Goal: Information Seeking & Learning: Learn about a topic

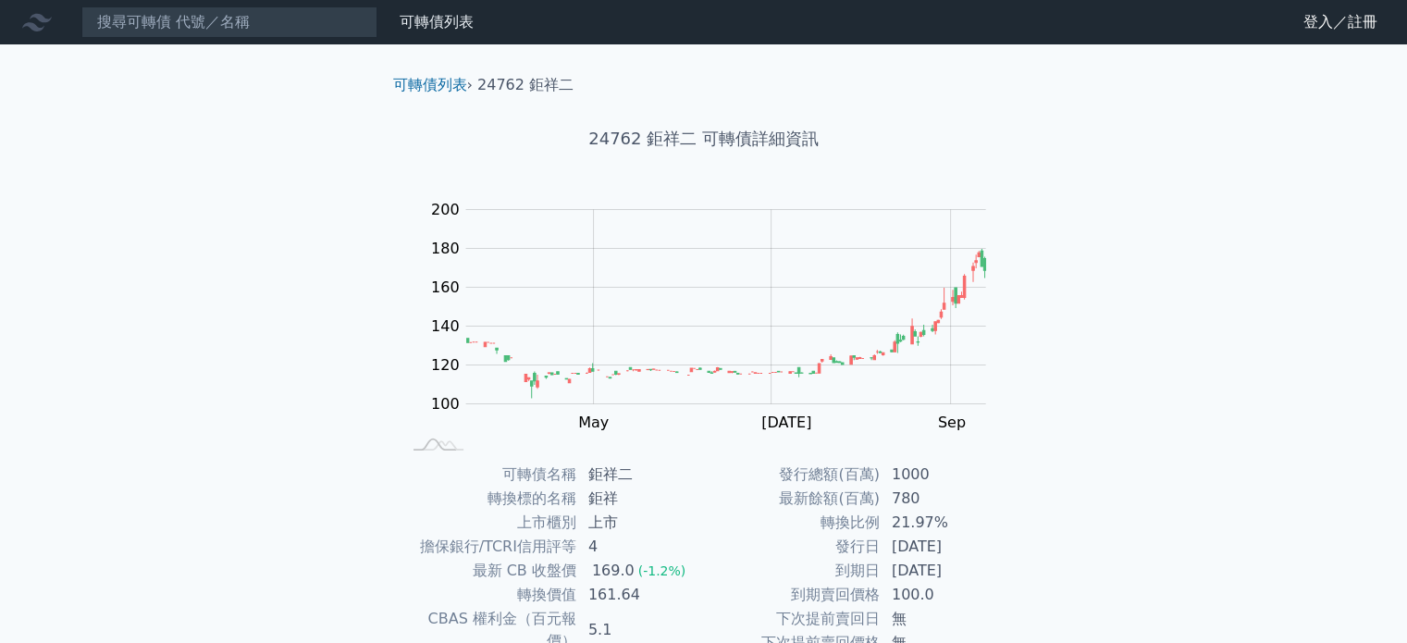
scroll to position [214, 0]
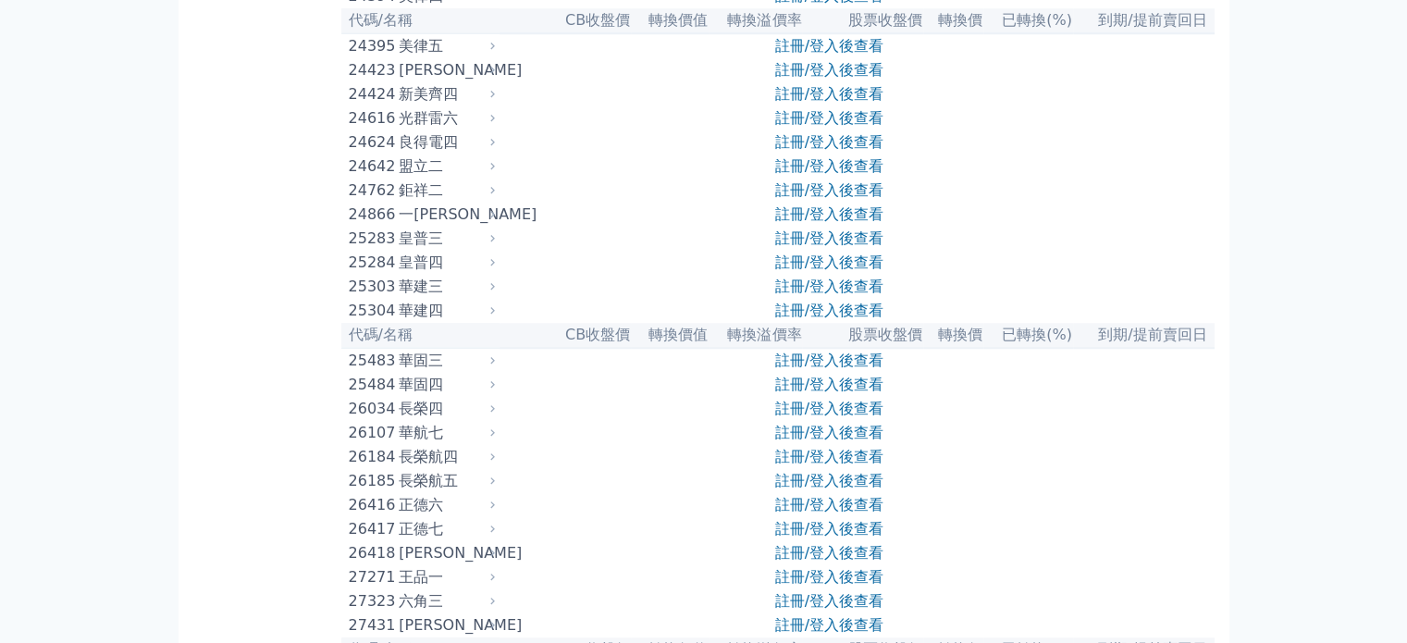
click at [418, 202] on div "鉅祥二" at bounding box center [445, 190] width 92 height 22
click at [787, 199] on link "註冊/登入後查看" at bounding box center [829, 190] width 108 height 18
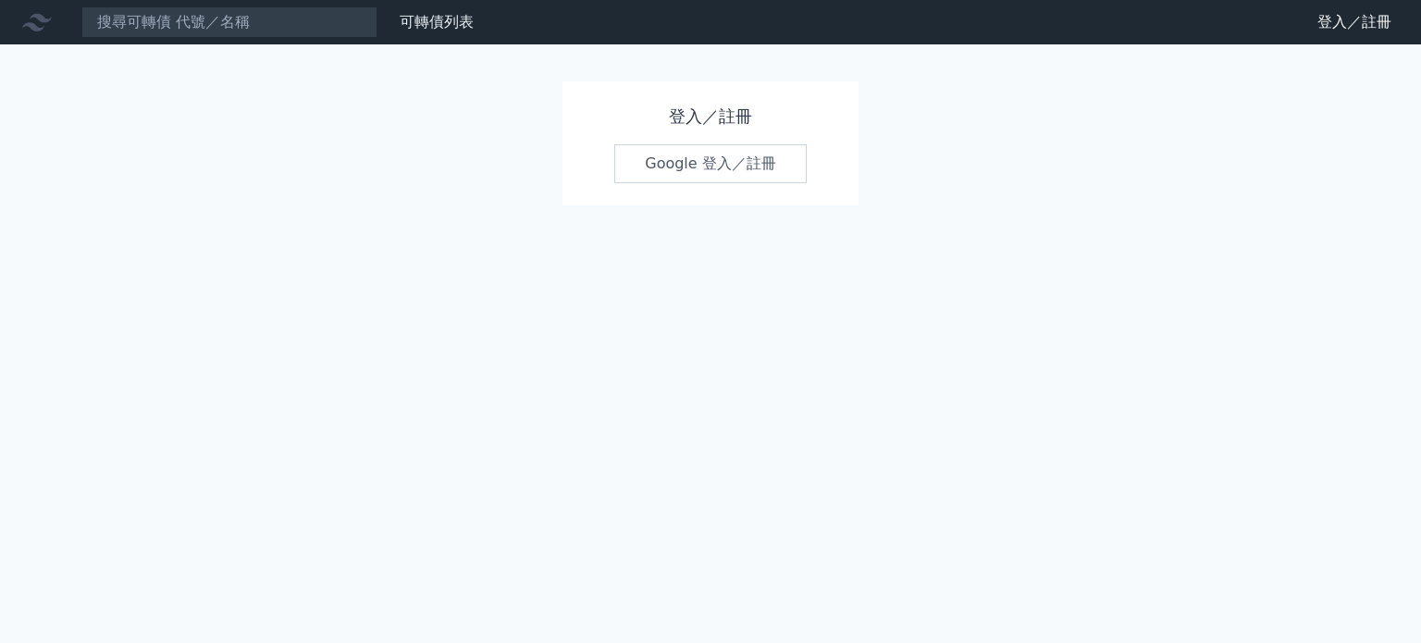
click at [758, 155] on link "Google 登入／註冊" at bounding box center [710, 163] width 192 height 39
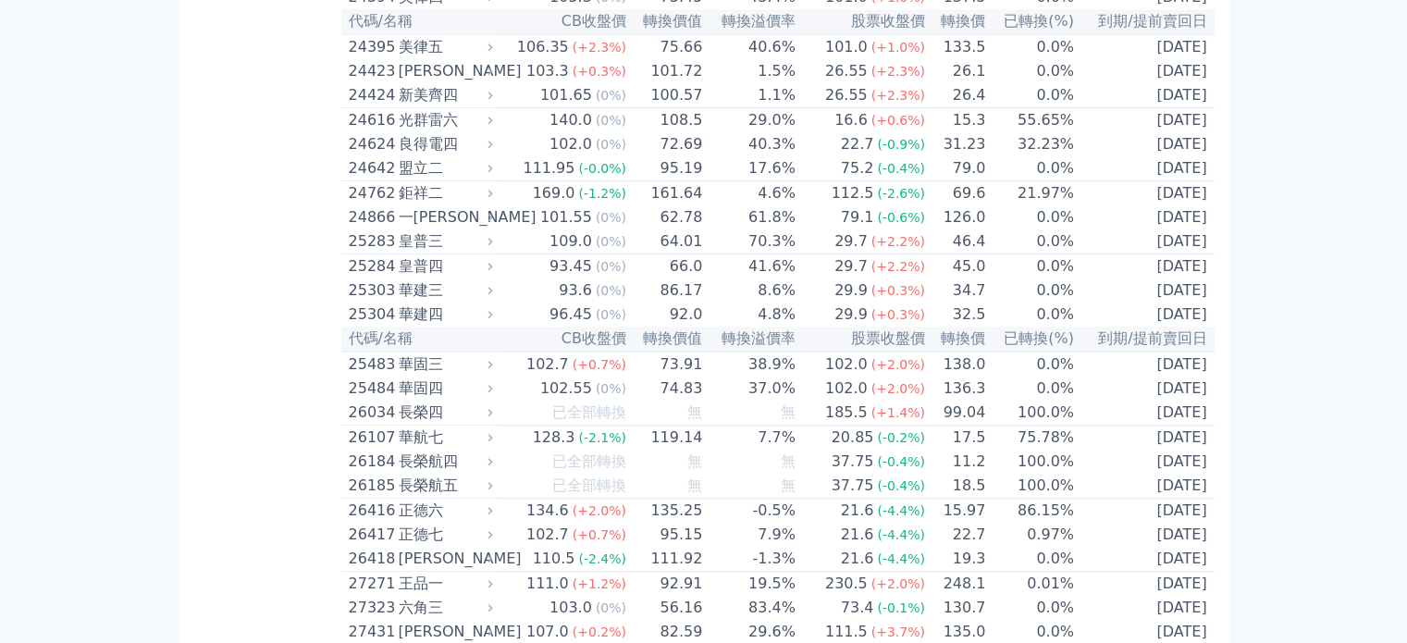
scroll to position [1732, 0]
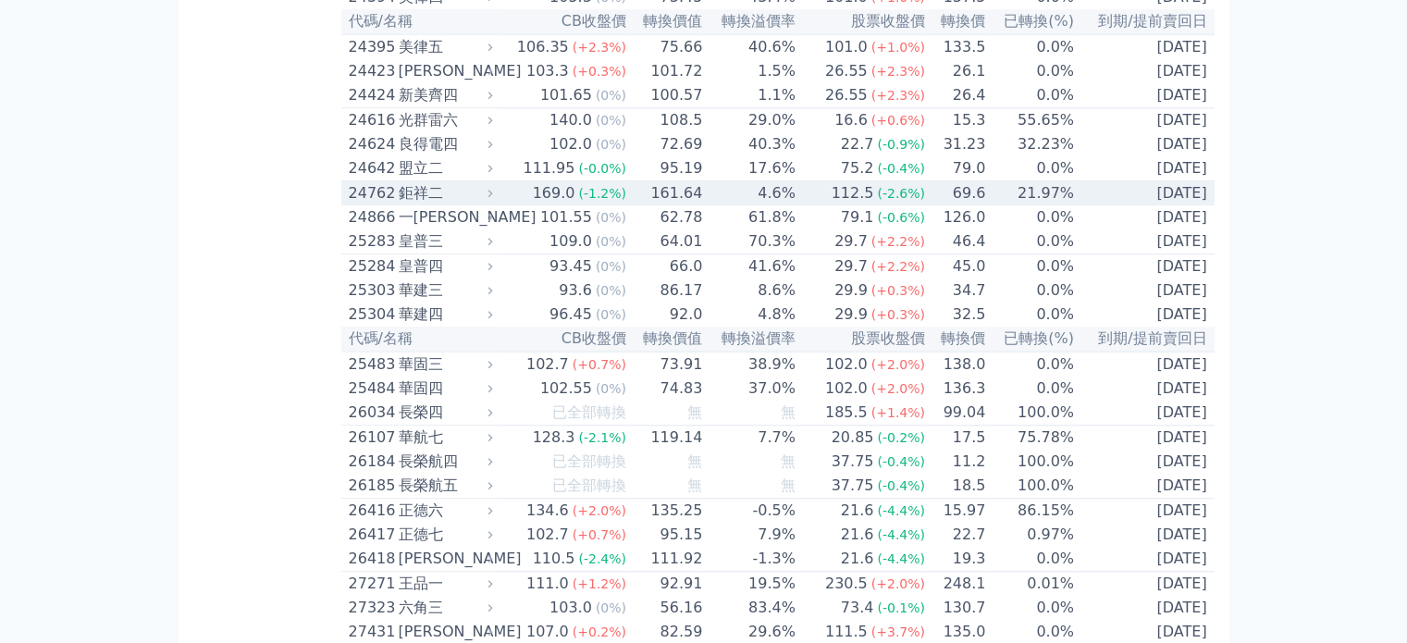
click at [422, 204] on div "鉅祥二" at bounding box center [444, 193] width 91 height 22
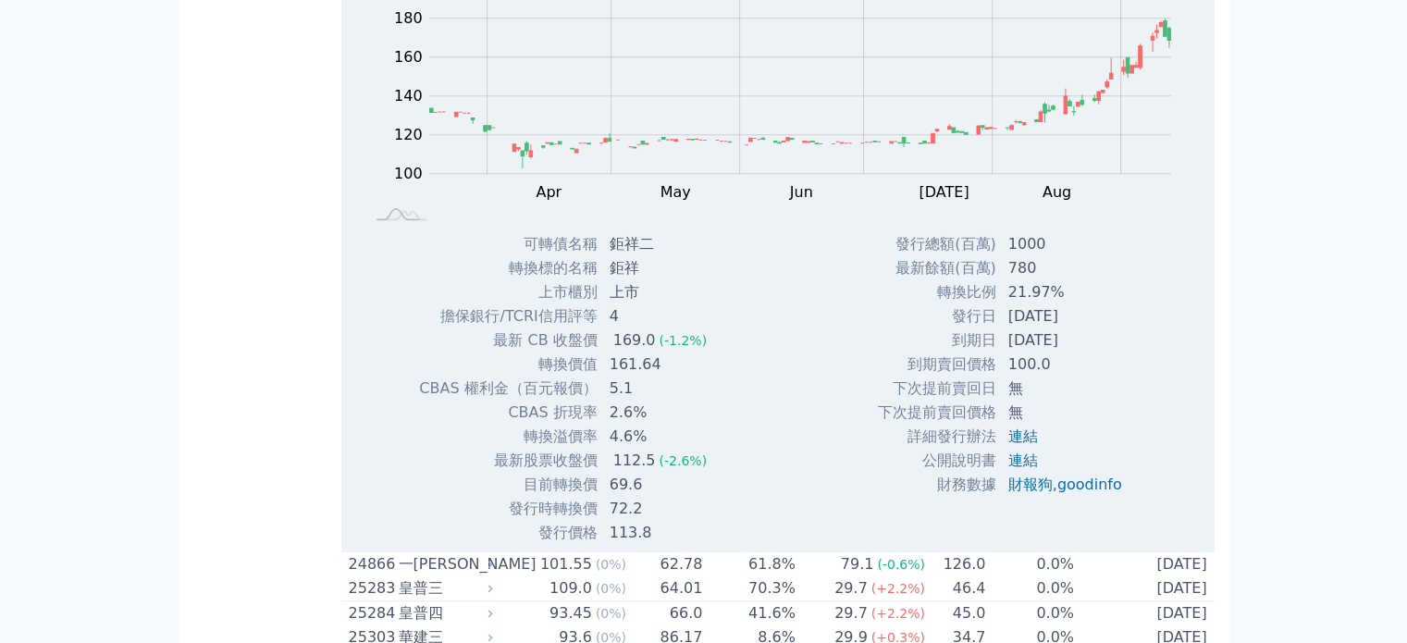
scroll to position [2090, 0]
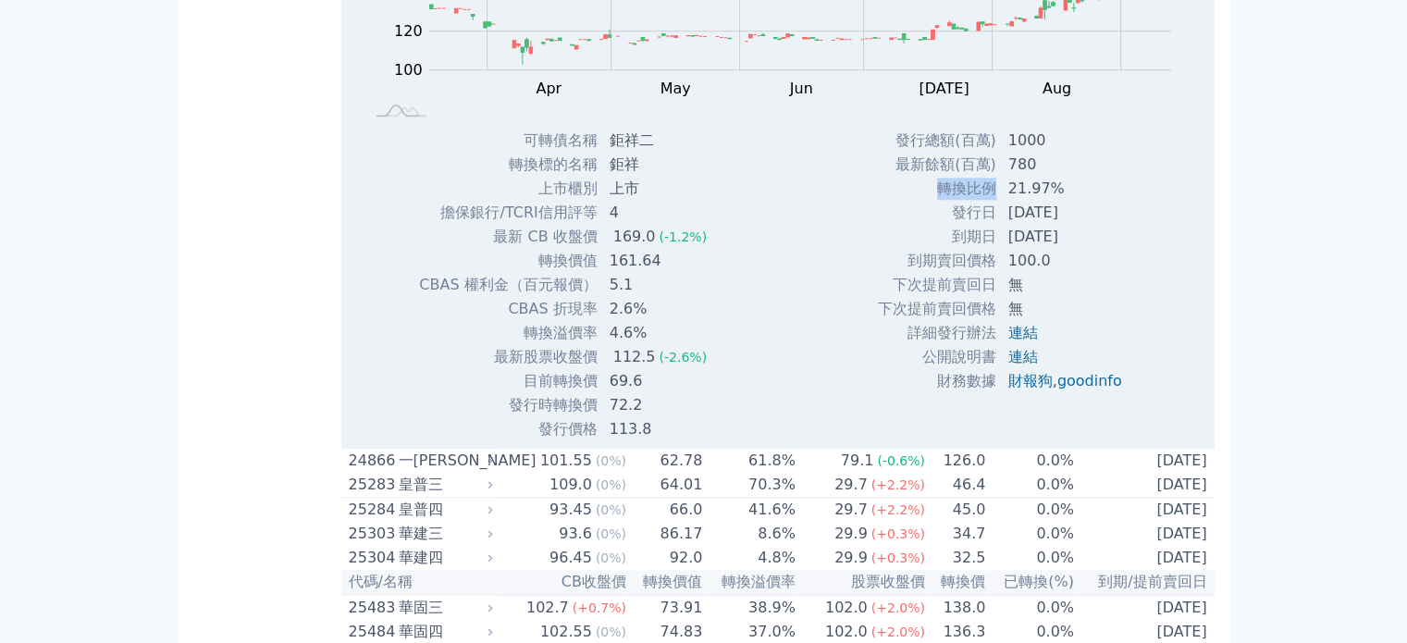
drag, startPoint x: 936, startPoint y: 316, endPoint x: 988, endPoint y: 314, distance: 51.9
click at [988, 201] on td "轉換比例" at bounding box center [937, 189] width 120 height 24
copy td "轉換比例"
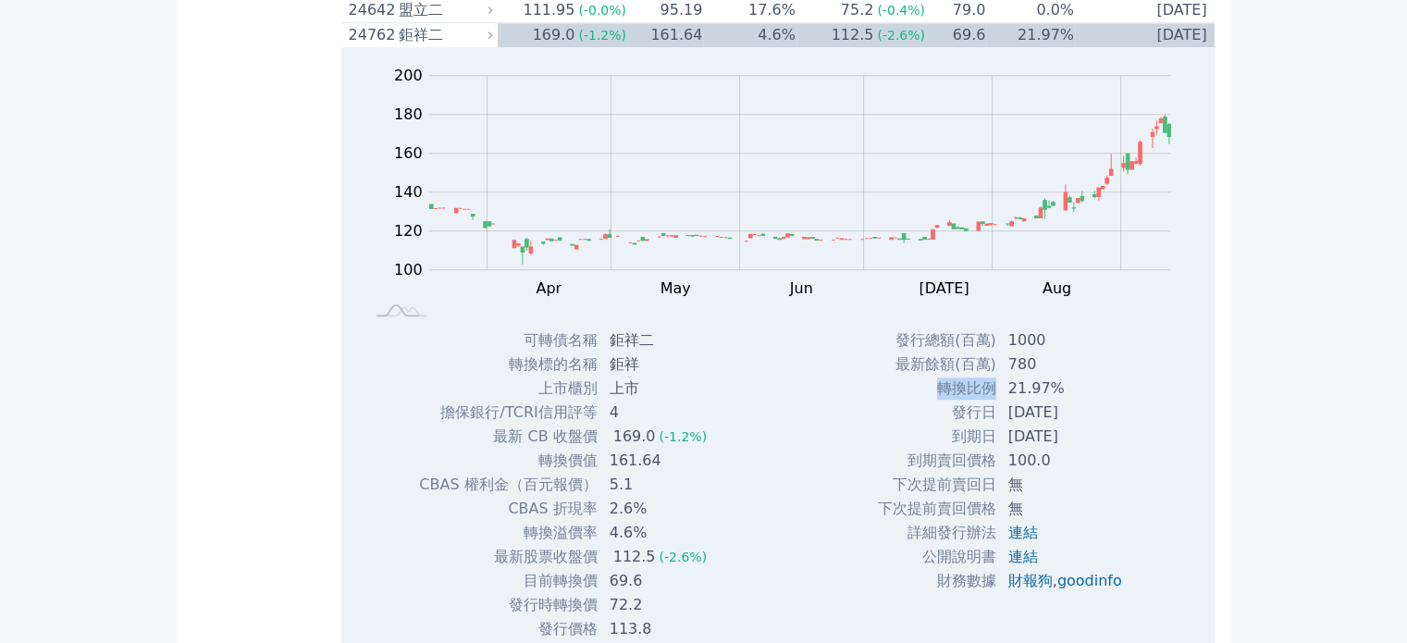
scroll to position [1758, 0]
